Goal: Transaction & Acquisition: Purchase product/service

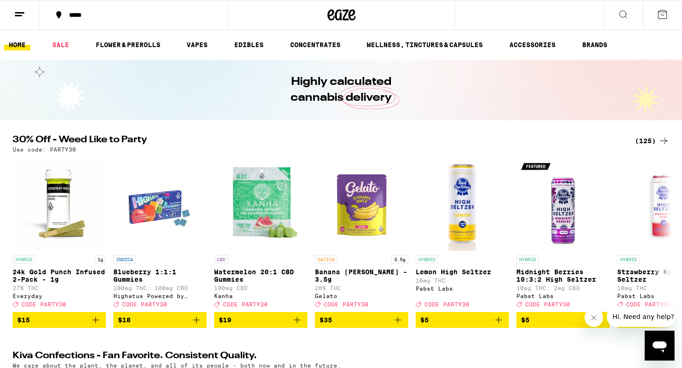
click at [600, 316] on button "Close message from company" at bounding box center [594, 317] width 19 height 19
click at [659, 141] on icon at bounding box center [663, 140] width 11 height 11
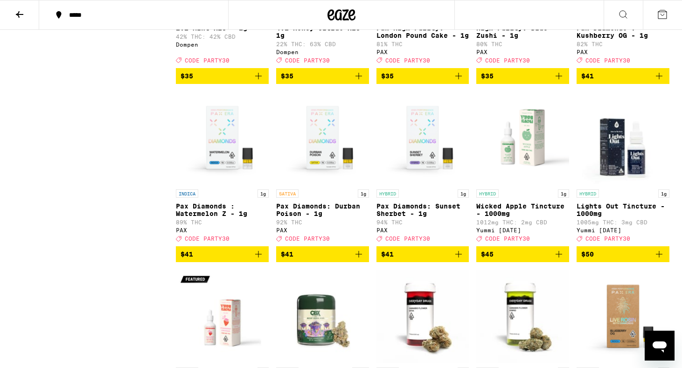
scroll to position [3959, 0]
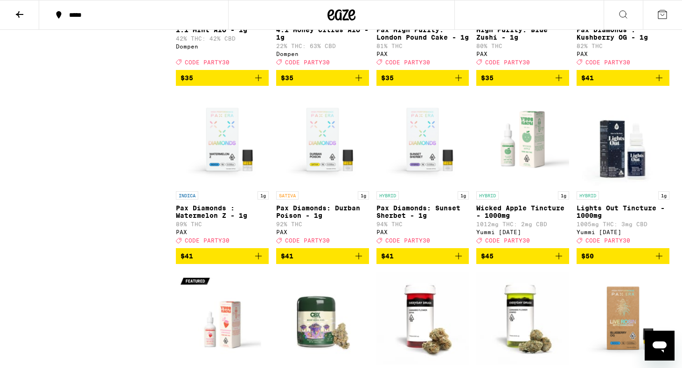
click at [561, 84] on icon "Add to bag" at bounding box center [558, 77] width 11 height 11
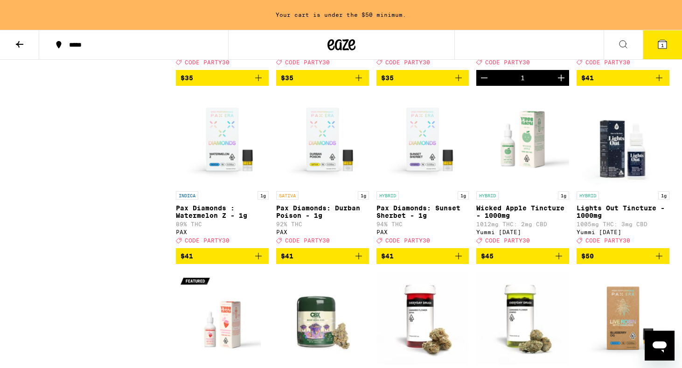
click at [561, 81] on icon "Increment" at bounding box center [561, 78] width 7 height 7
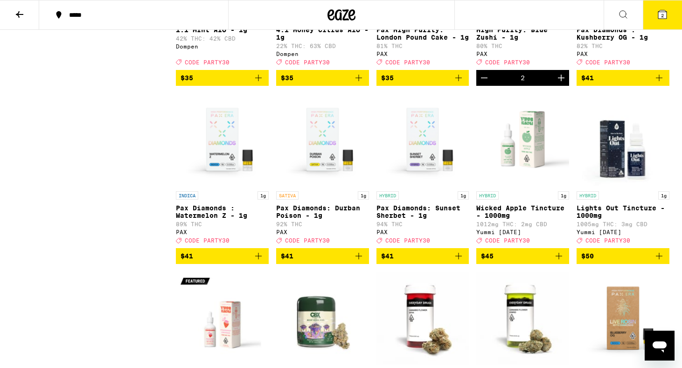
click at [660, 19] on icon at bounding box center [662, 14] width 11 height 11
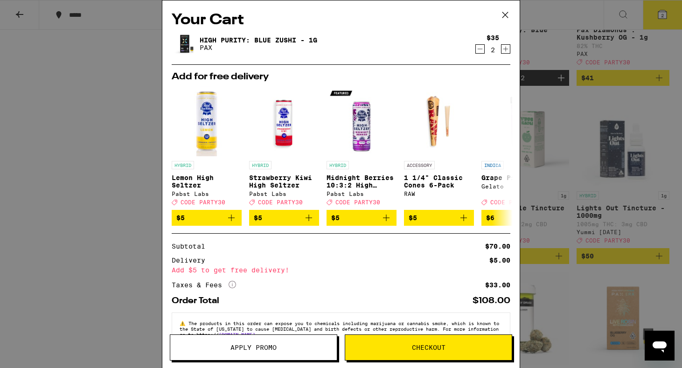
click at [270, 350] on span "Apply Promo" at bounding box center [254, 347] width 46 height 7
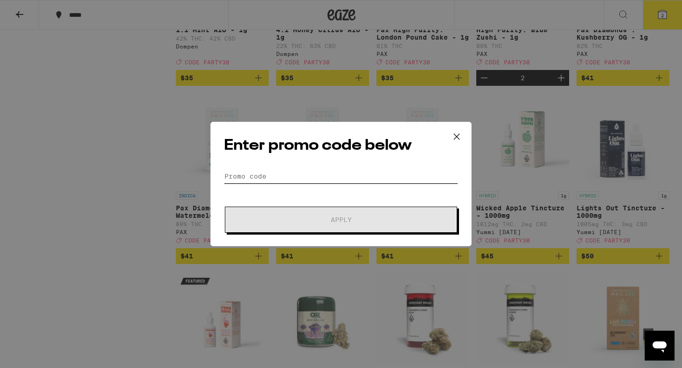
click at [297, 172] on input "Promo Code" at bounding box center [341, 176] width 234 height 14
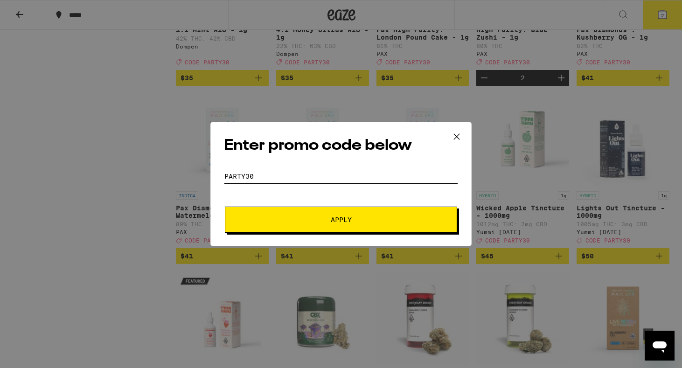
type input "party30"
click at [284, 217] on span "Apply" at bounding box center [341, 220] width 168 height 7
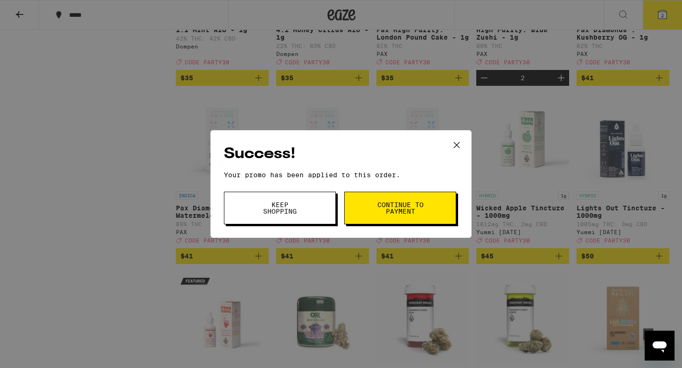
click at [409, 210] on span "Continue to payment" at bounding box center [401, 208] width 48 height 13
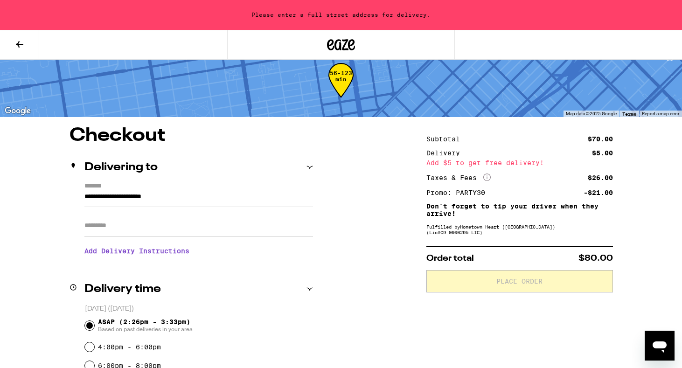
scroll to position [15, 0]
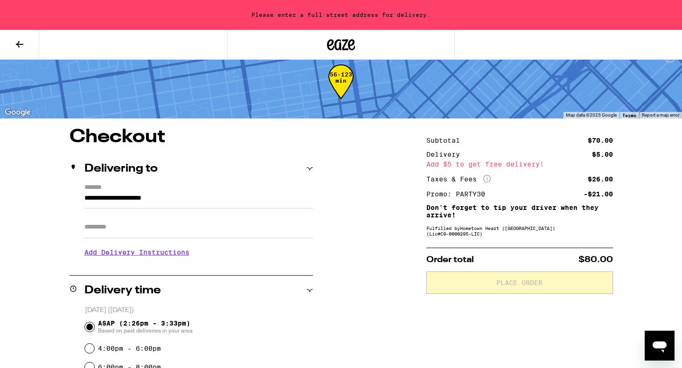
click at [22, 46] on icon at bounding box center [19, 44] width 11 height 11
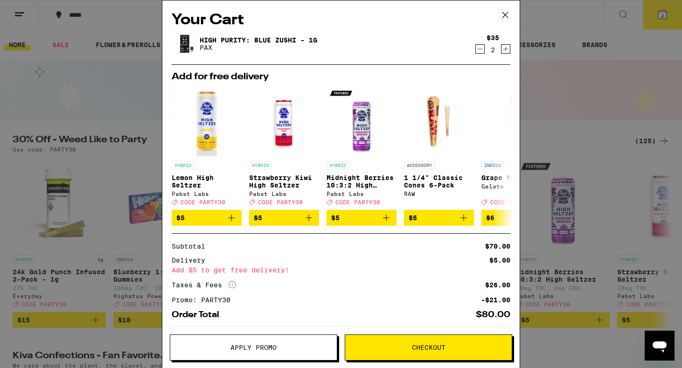
click at [478, 50] on icon "Decrement" at bounding box center [480, 48] width 8 height 11
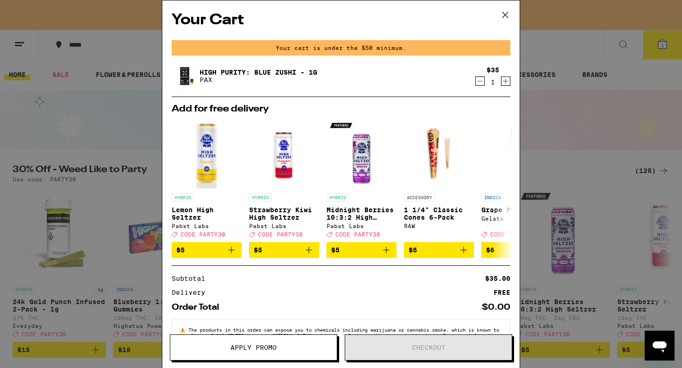
click at [509, 11] on icon at bounding box center [505, 15] width 14 height 14
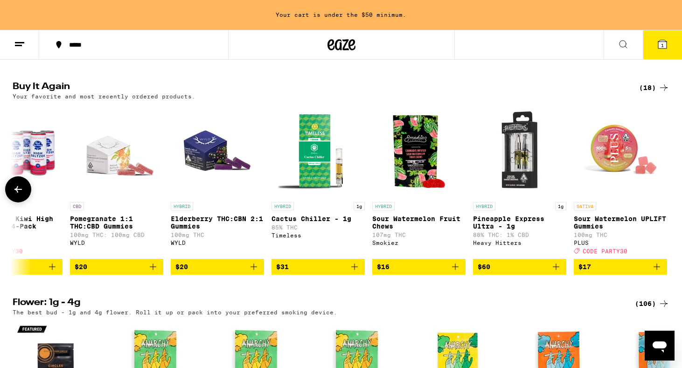
scroll to position [0, 1157]
